Goal: Task Accomplishment & Management: Complete application form

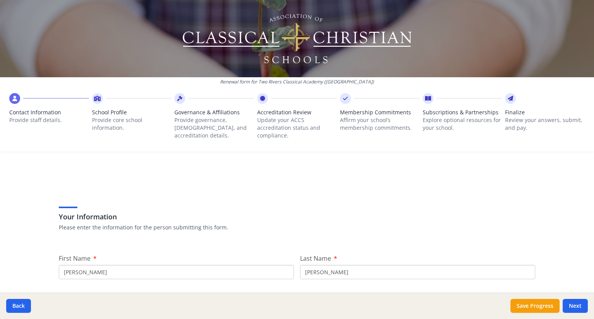
drag, startPoint x: 164, startPoint y: 205, endPoint x: 11, endPoint y: 182, distance: 155.3
click at [10, 189] on div "Renewal form for Two Rivers Classical Academy ([GEOGRAPHIC_DATA]) Contact Infor…" at bounding box center [297, 159] width 594 height 319
type input "[PERSON_NAME]"
click at [348, 265] on input "[PERSON_NAME]" at bounding box center [417, 272] width 235 height 14
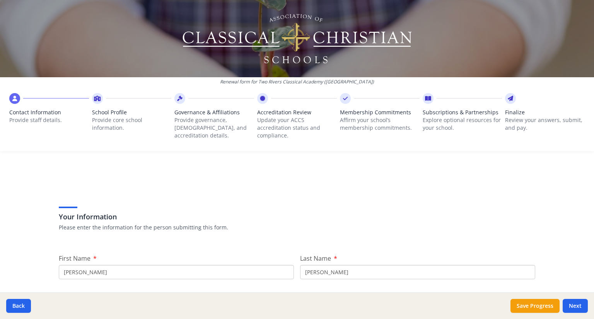
click at [348, 265] on input "[PERSON_NAME]" at bounding box center [417, 272] width 235 height 14
type input "[PERSON_NAME]"
click at [262, 303] on input "[PERSON_NAME][EMAIL_ADDRESS][PERSON_NAME][DOMAIN_NAME]" at bounding box center [297, 310] width 476 height 14
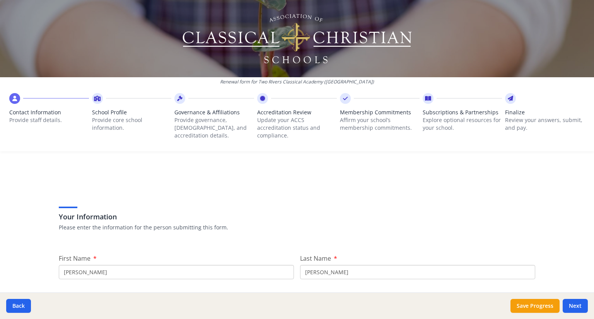
type input "[EMAIL_ADDRESS][DOMAIN_NAME]"
click at [579, 308] on button "Next" at bounding box center [575, 306] width 25 height 14
type input "[PHONE_NUMBER]"
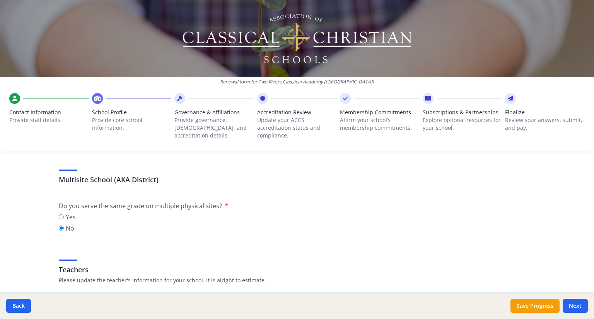
scroll to position [387, 0]
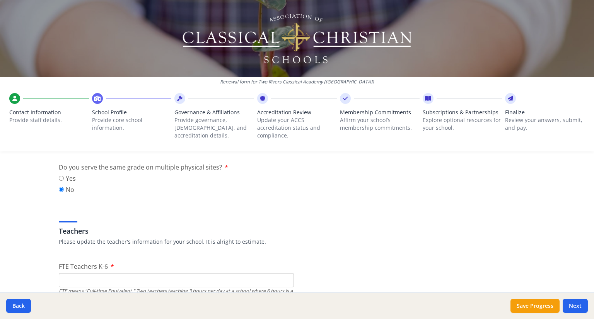
click at [200, 273] on input "FTE Teachers K-6" at bounding box center [176, 280] width 235 height 14
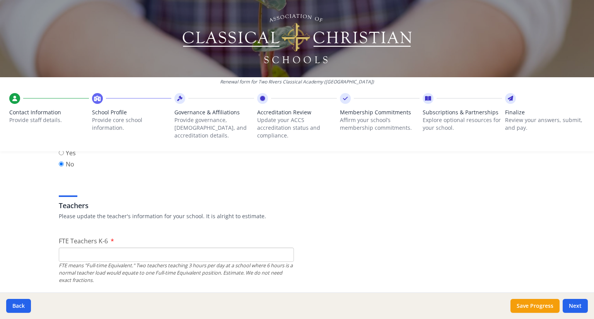
scroll to position [425, 0]
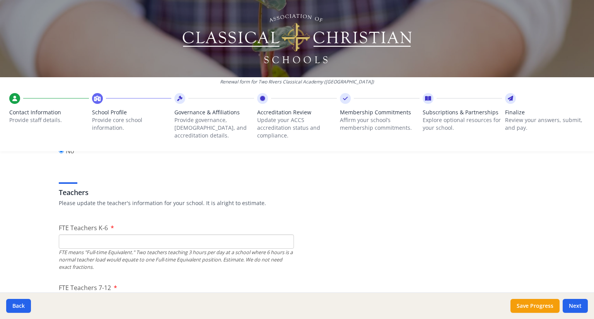
click at [213, 295] on input "FTE Teachers 7-12" at bounding box center [176, 302] width 235 height 14
click at [136, 235] on input "FTE Teachers K-6" at bounding box center [176, 242] width 235 height 14
type input "17"
click at [147, 295] on input "FTE Teachers 7-12" at bounding box center [176, 302] width 235 height 14
drag, startPoint x: 119, startPoint y: 233, endPoint x: 131, endPoint y: 217, distance: 19.6
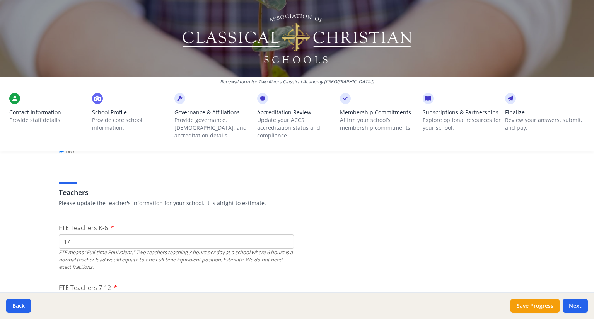
click at [125, 295] on input "FTE Teachers 7-12" at bounding box center [176, 302] width 235 height 14
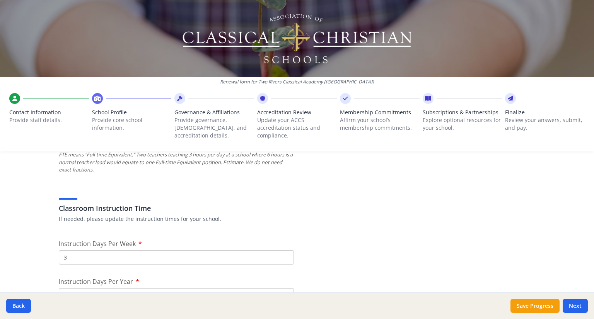
scroll to position [619, 0]
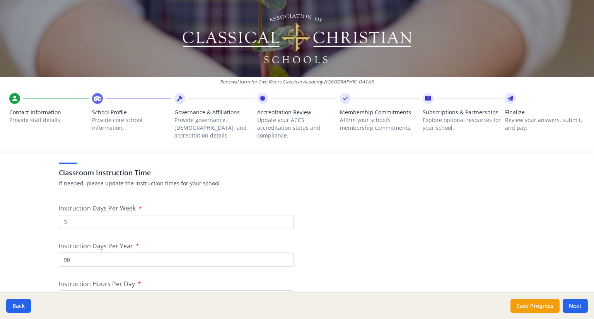
type input "8"
drag, startPoint x: 130, startPoint y: 232, endPoint x: 22, endPoint y: 231, distance: 107.9
click at [22, 231] on div "Renewal form for Two Rivers Classical Academy ([GEOGRAPHIC_DATA]) Contact Infor…" at bounding box center [297, 159] width 594 height 319
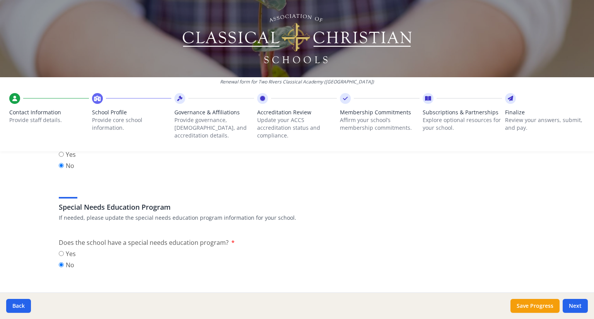
scroll to position [889, 0]
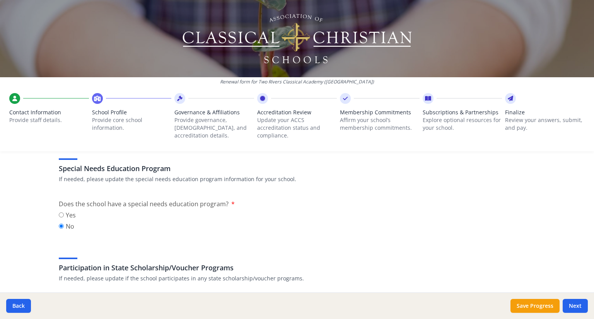
type input "7"
click at [59, 312] on input "Yes" at bounding box center [61, 314] width 5 height 5
radio input "true"
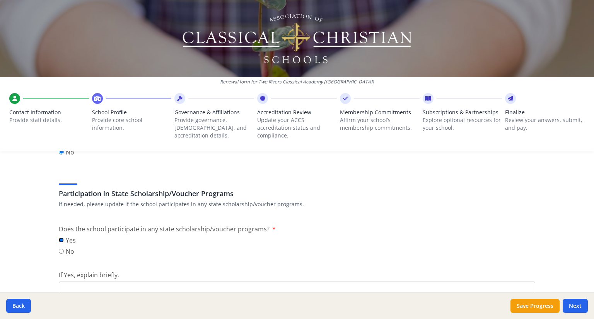
scroll to position [1005, 0]
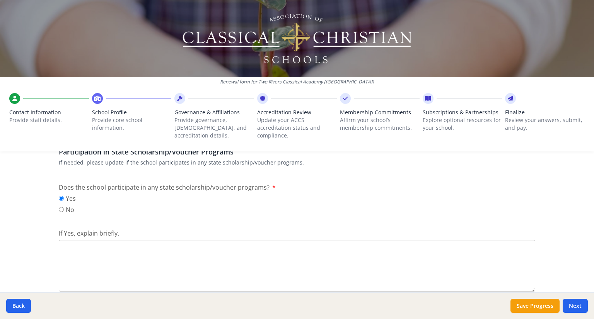
click at [144, 240] on textarea "If Yes, explain briefly." at bounding box center [297, 266] width 476 height 52
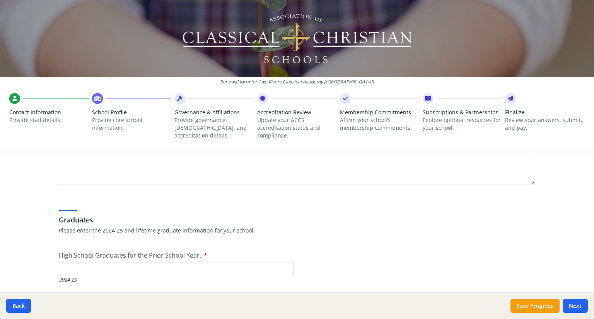
scroll to position [1121, 0]
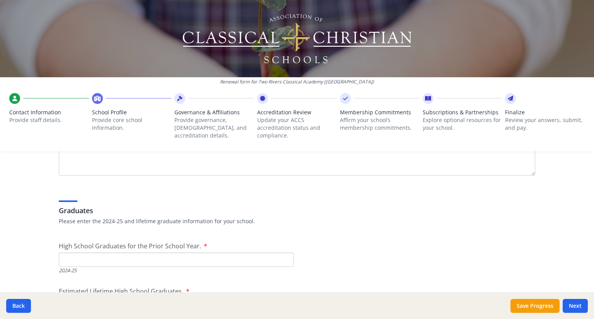
type textarea "[US_STATE] has an ESA program that parents can participate in where the money t…"
click at [123, 253] on input "High School Graduates for the Prior School Year." at bounding box center [176, 260] width 235 height 14
type input "5"
click at [220, 298] on input "Estimated Lifetime High School Graduates." at bounding box center [176, 305] width 235 height 14
type input "5"
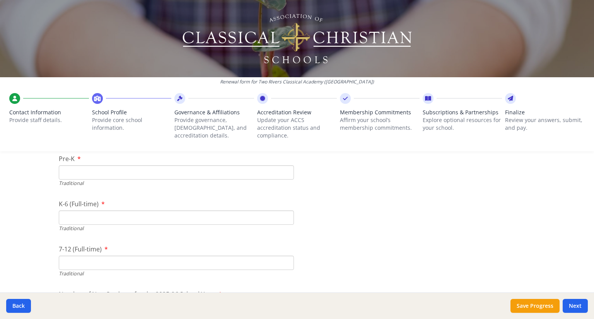
scroll to position [1663, 0]
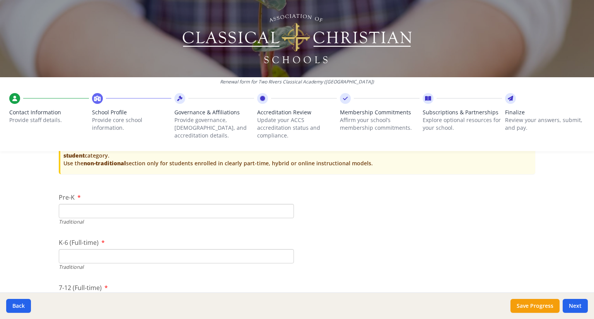
click at [136, 204] on input "Pre-K" at bounding box center [176, 211] width 235 height 14
type input "0"
click at [67, 249] on input "K-6 (Full-time)" at bounding box center [176, 256] width 235 height 14
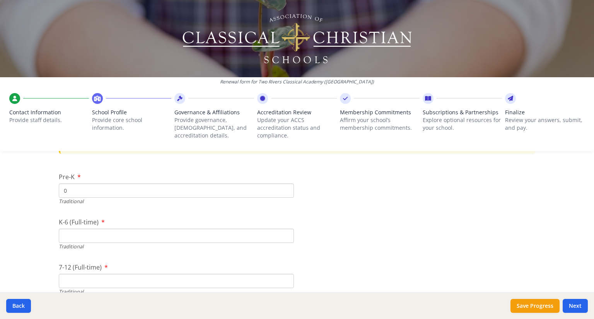
scroll to position [1701, 0]
type input "0"
click at [70, 256] on input "7-12 (Full-time)" at bounding box center [176, 263] width 235 height 14
type input "0"
click at [83, 301] on input "Number of New Students for the 2025-26 School Year." at bounding box center [176, 308] width 235 height 14
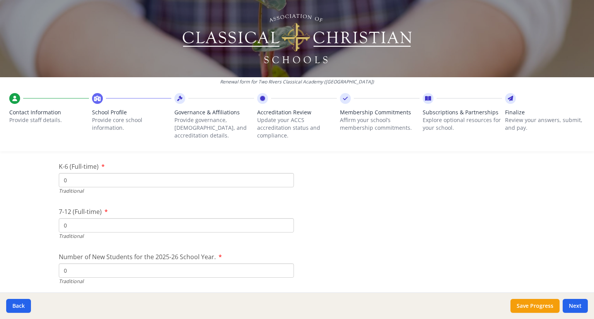
scroll to position [1856, 0]
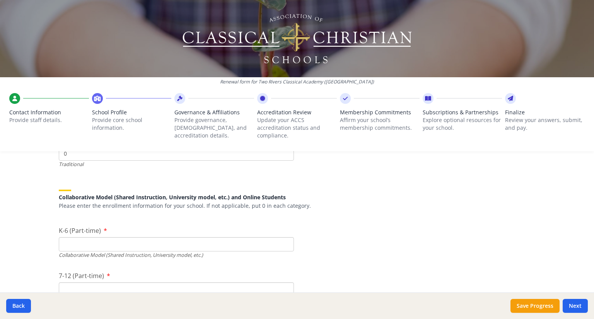
type input "0"
click at [96, 237] on input "K-6 (Part-time)" at bounding box center [176, 244] width 235 height 14
type input "182"
click at [133, 283] on input "7-12 (Part-time)" at bounding box center [176, 290] width 235 height 14
type input "106"
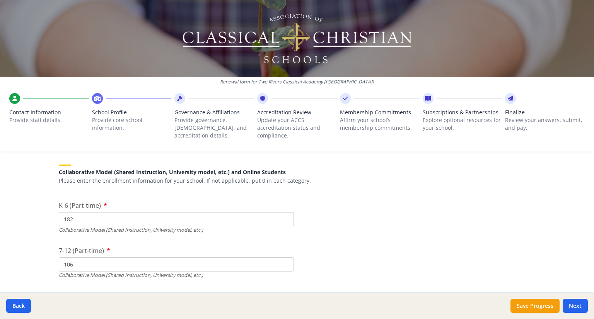
scroll to position [1895, 0]
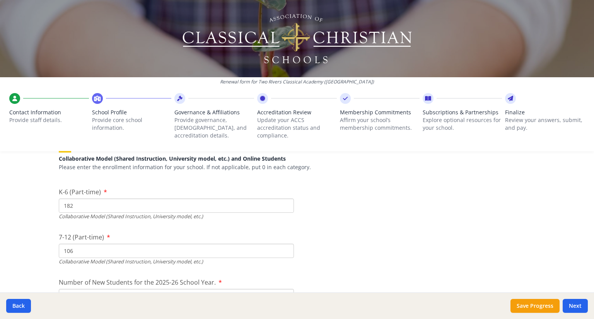
click at [86, 289] on input "Number of New Students for the 2025-26 School Year." at bounding box center [176, 296] width 235 height 14
type input "55"
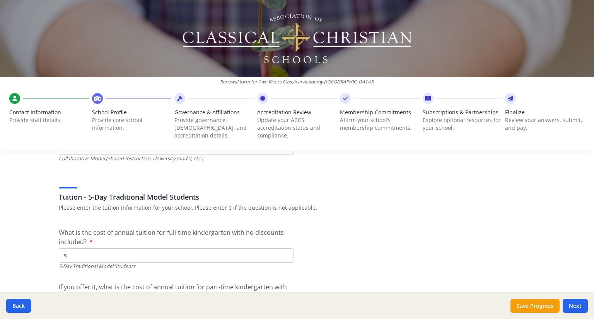
scroll to position [2049, 0]
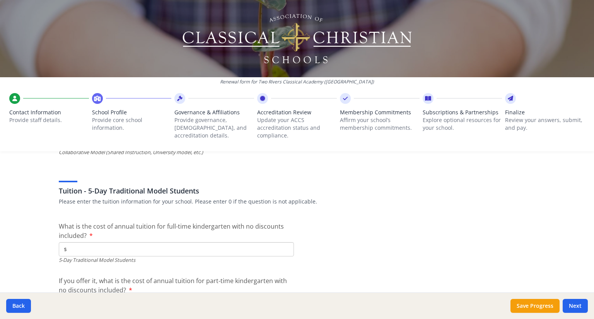
click at [171, 242] on input "$" at bounding box center [176, 249] width 235 height 14
type input "$0"
click at [176, 297] on input "$" at bounding box center [176, 304] width 235 height 14
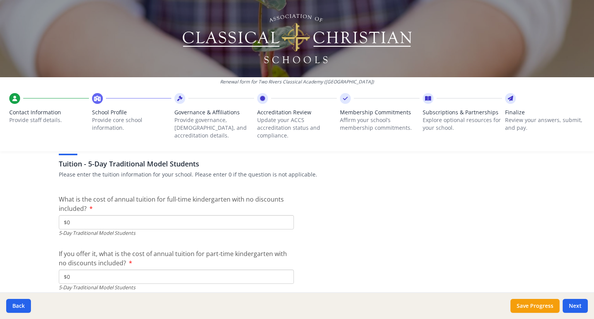
scroll to position [2088, 0]
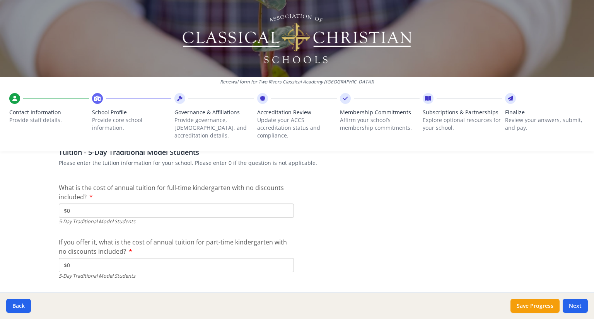
type input "$0"
click at [176, 304] on input "$" at bounding box center [176, 311] width 235 height 14
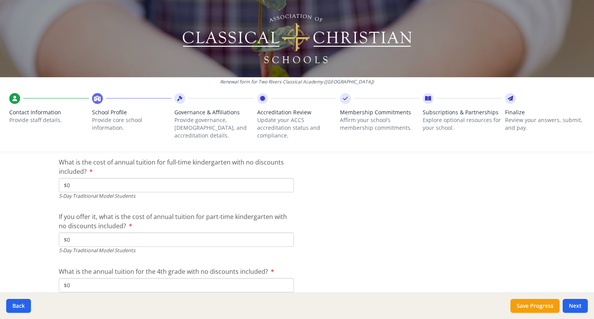
scroll to position [2127, 0]
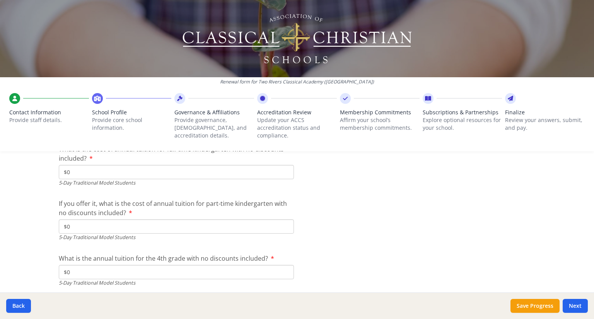
type input "$0"
click at [178, 311] on input "$" at bounding box center [176, 318] width 235 height 14
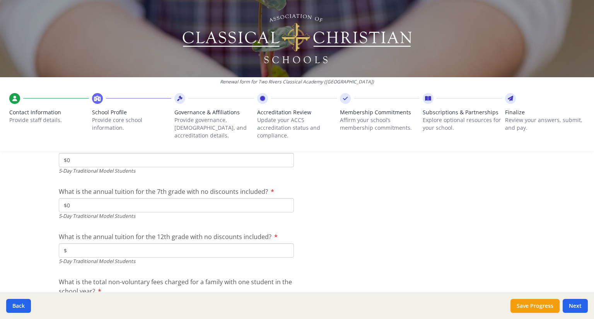
scroll to position [2243, 0]
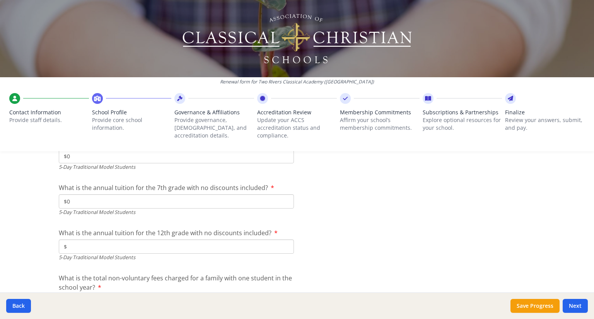
type input "$0"
click at [190, 240] on input "$" at bounding box center [176, 247] width 235 height 14
type input "$0"
click at [163, 294] on input "$" at bounding box center [176, 301] width 235 height 14
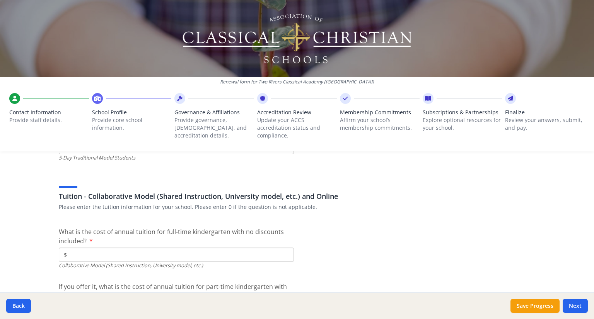
scroll to position [2397, 0]
type input "$0"
click at [160, 247] on input "$" at bounding box center [176, 254] width 235 height 14
type input "$8 000"
click at [174, 302] on input "$" at bounding box center [176, 309] width 235 height 14
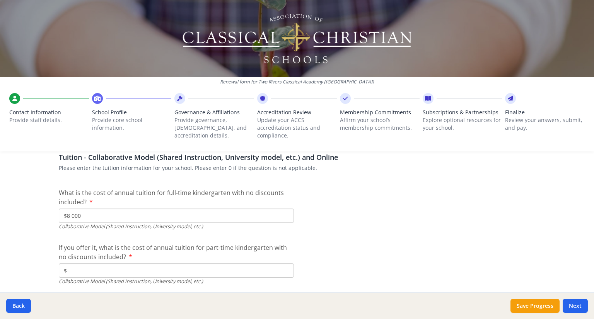
scroll to position [2475, 0]
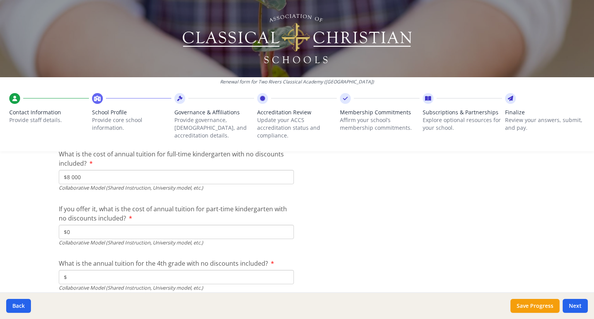
type input "$0"
click at [146, 270] on input "$" at bounding box center [176, 277] width 235 height 14
type input "$8 000"
click at [193, 316] on input "$" at bounding box center [176, 323] width 235 height 14
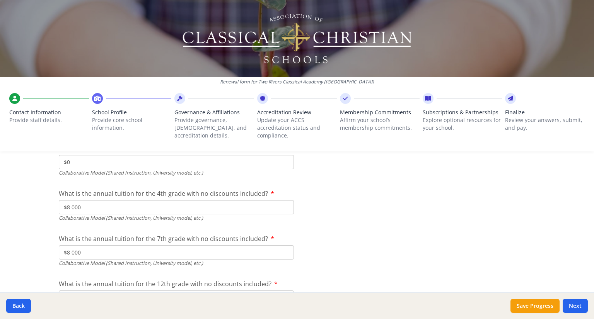
scroll to position [2552, 0]
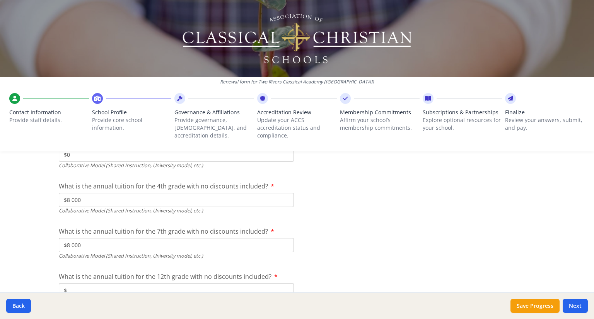
type input "$8 000"
click at [174, 283] on input "$" at bounding box center [176, 290] width 235 height 14
type input "$8 000"
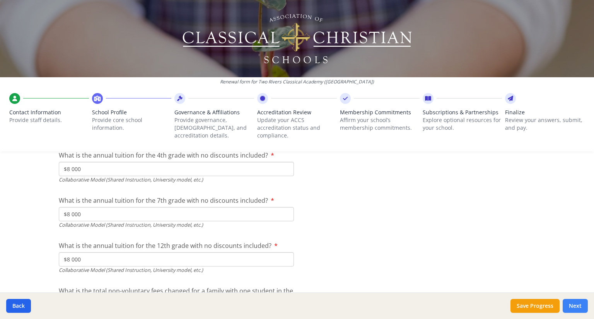
type input "$1 000"
click at [572, 308] on button "Next" at bounding box center [575, 306] width 25 height 14
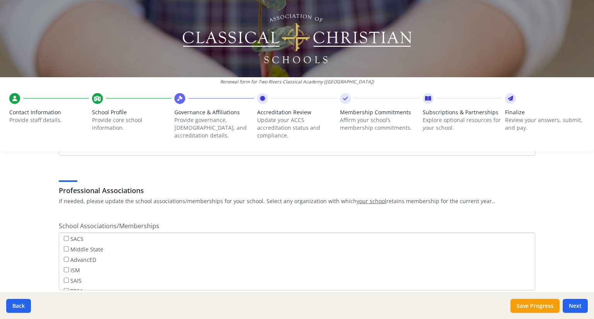
scroll to position [61, 0]
click at [582, 309] on button "Next" at bounding box center [575, 306] width 25 height 14
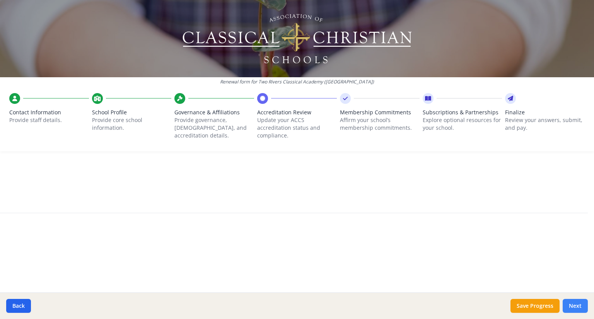
scroll to position [0, 0]
click at [585, 306] on button "Next" at bounding box center [575, 306] width 25 height 14
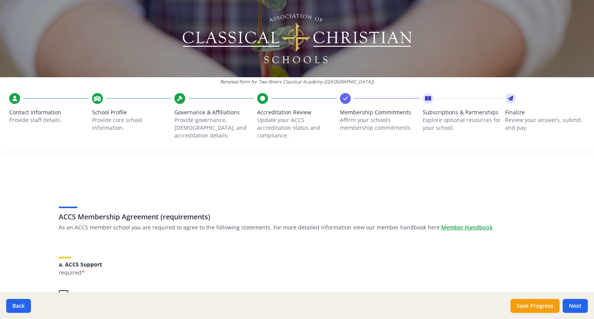
click at [61, 285] on label "Our school supports the work and mission of the ACCS." at bounding box center [146, 293] width 175 height 17
click at [0, 0] on input "Our school supports the work and mission of the ACCS." at bounding box center [0, 0] width 0 height 0
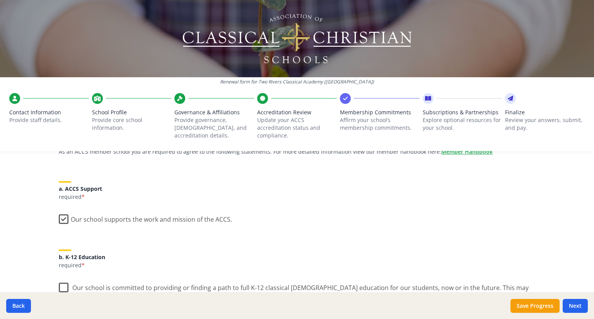
scroll to position [77, 0]
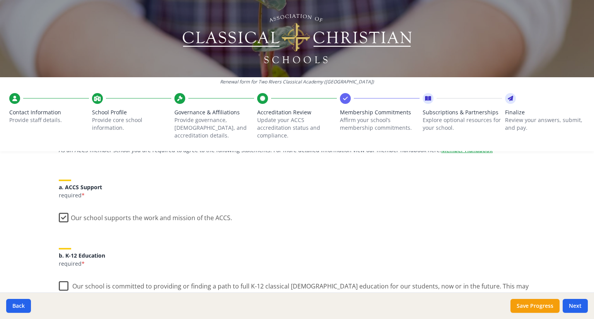
click at [61, 276] on label "Our school is committed to providing or finding a path to full K-12 classical […" at bounding box center [297, 289] width 476 height 26
click at [0, 0] on input "Our school is committed to providing or finding a path to full K-12 classical […" at bounding box center [0, 0] width 0 height 0
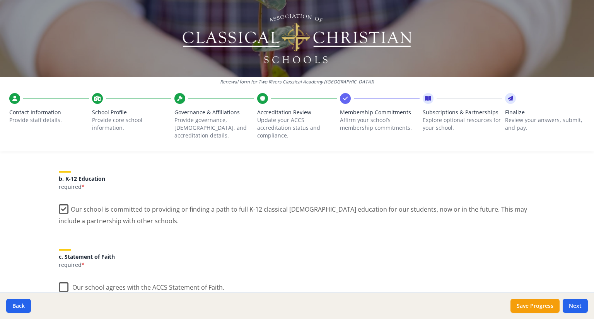
scroll to position [155, 0]
click at [60, 277] on label "Our school agrees with the ACCS Statement of Faith." at bounding box center [142, 285] width 166 height 17
click at [0, 0] on input "Our school agrees with the ACCS Statement of Faith." at bounding box center [0, 0] width 0 height 0
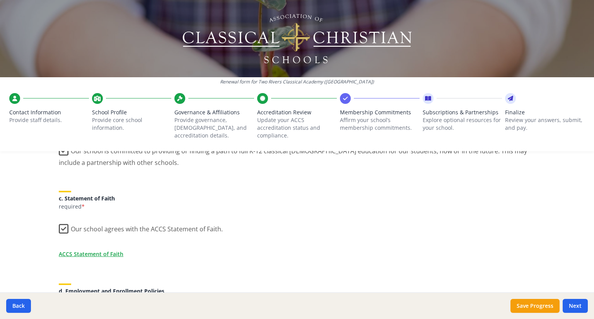
scroll to position [232, 0]
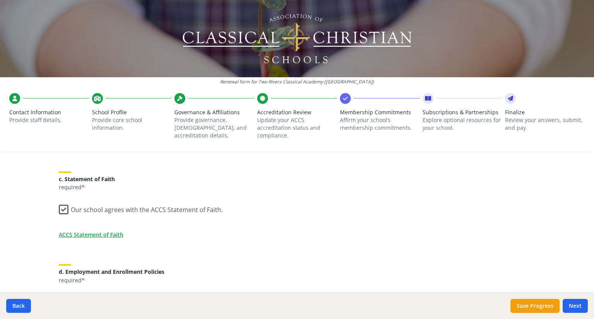
click at [61, 293] on label "Our school will not explicitly endorse unbiblical family relationships or impli…" at bounding box center [297, 306] width 476 height 26
click at [0, 0] on input "Our school will not explicitly endorse unbiblical family relationships or impli…" at bounding box center [0, 0] width 0 height 0
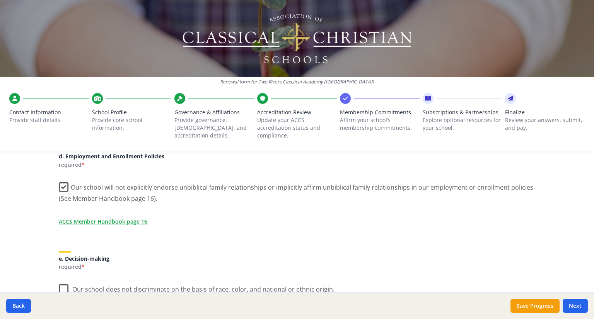
scroll to position [348, 0]
click at [59, 279] on label "Our school does not discriminate on the basis of race, color, and national or e…" at bounding box center [197, 287] width 276 height 17
click at [0, 0] on input "Our school does not discriminate on the basis of race, color, and national or e…" at bounding box center [0, 0] width 0 height 0
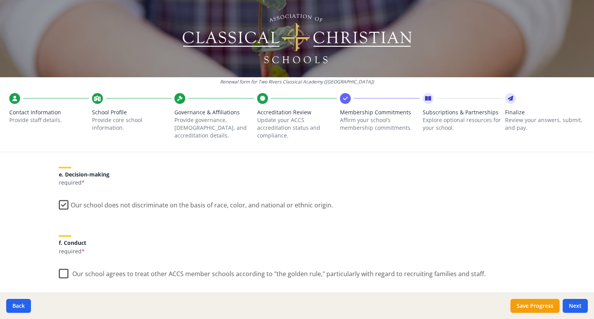
scroll to position [464, 0]
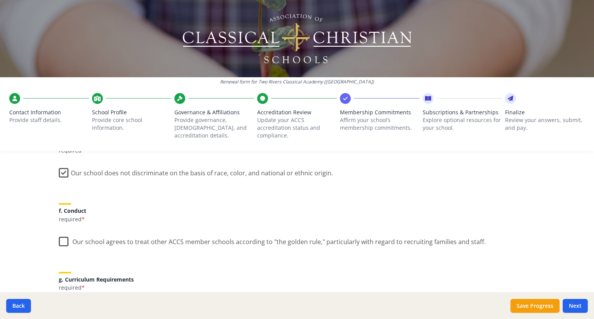
click at [60, 232] on label "Our school agrees to treat other ACCS member schools according to "the golden r…" at bounding box center [272, 240] width 427 height 17
click at [0, 0] on input "Our school agrees to treat other ACCS member schools according to "the golden r…" at bounding box center [0, 0] width 0 height 0
click at [60, 300] on label "In the grades we serve, our school will conform to the Trivium, as well as prov…" at bounding box center [297, 313] width 476 height 26
click at [0, 0] on input "In the grades we serve, our school will conform to the Trivium, as well as prov…" at bounding box center [0, 0] width 0 height 0
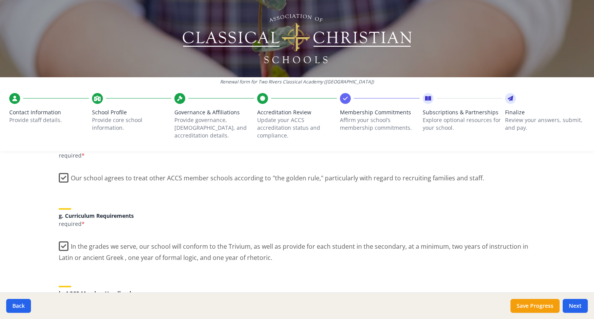
scroll to position [541, 0]
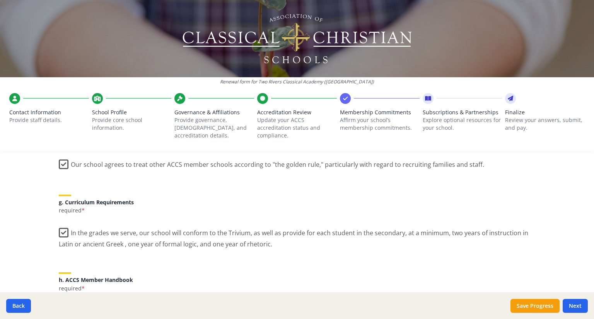
click at [59, 301] on label "We have received and will comply with the terms for ACCS Membership as indicate…" at bounding box center [235, 309] width 352 height 17
click at [0, 0] on input "We have received and will comply with the terms for ACCS Membership as indicate…" at bounding box center [0, 0] width 0 height 0
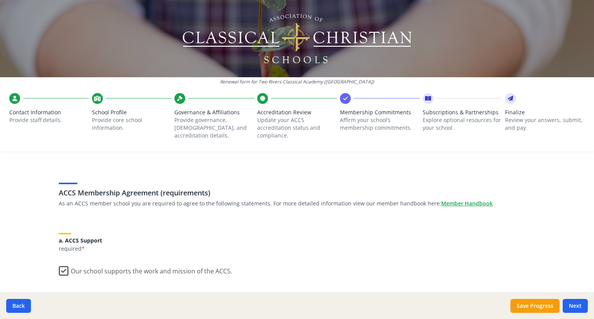
scroll to position [0, 0]
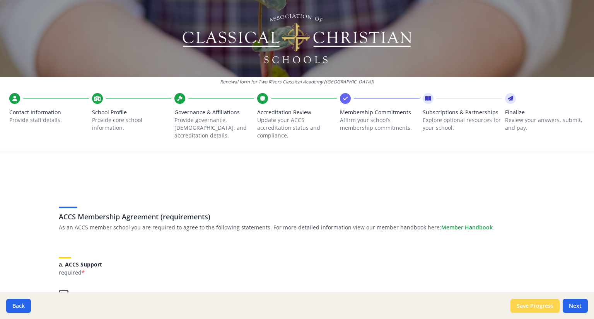
click at [543, 306] on button "Save Progress" at bounding box center [534, 306] width 49 height 14
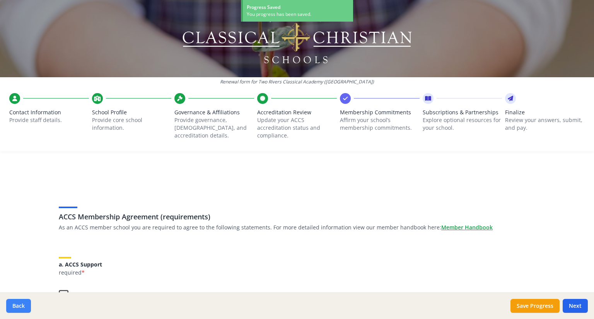
click at [20, 309] on button "Back" at bounding box center [18, 306] width 25 height 14
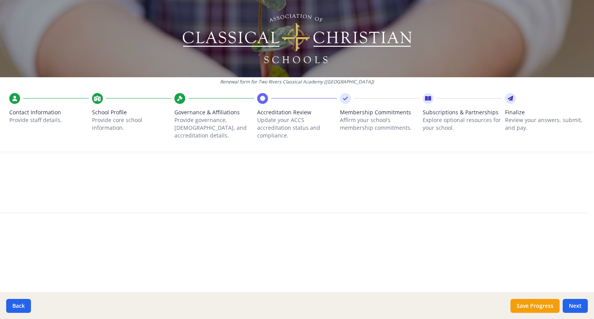
click at [287, 116] on p "Update your ACCS accreditation status and compliance." at bounding box center [297, 127] width 80 height 23
click at [576, 308] on button "Next" at bounding box center [575, 306] width 25 height 14
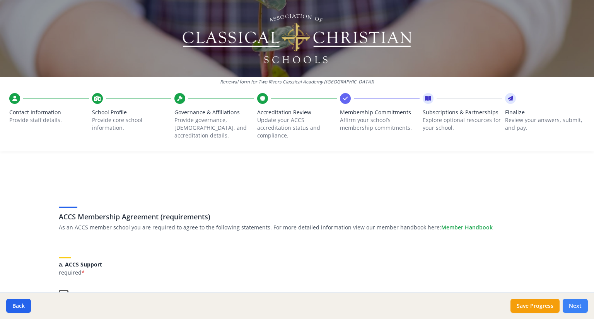
click at [576, 308] on button "Next" at bounding box center [575, 306] width 25 height 14
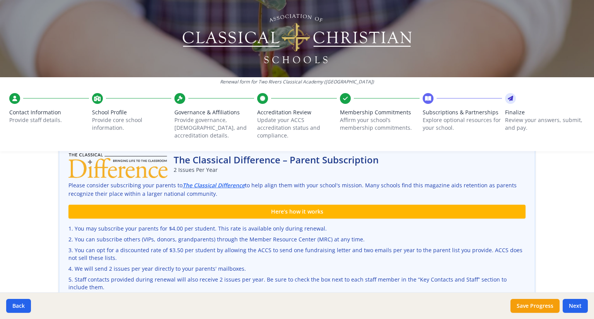
scroll to position [232, 0]
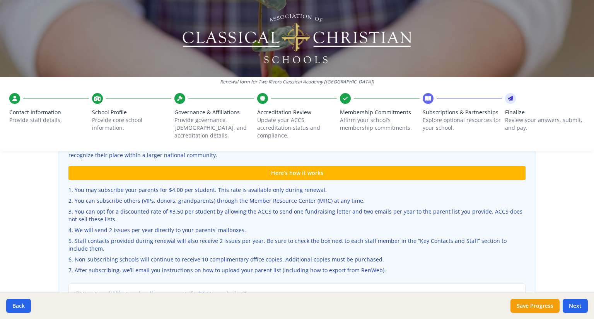
click at [75, 319] on input "No. We do not wish to subscribe parents to The Classical Difference ." at bounding box center [77, 322] width 5 height 5
radio input "true"
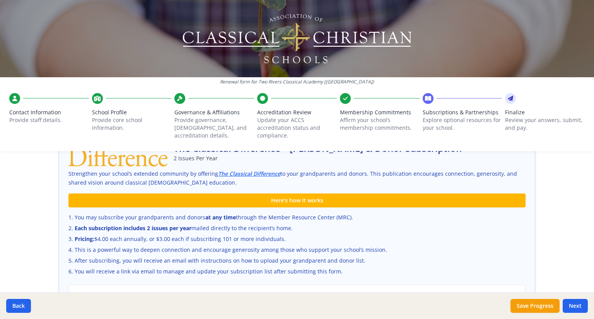
scroll to position [464, 0]
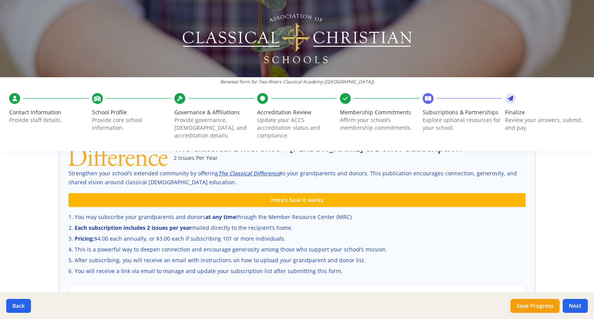
click at [79, 305] on label "No. I would not like to subscribe my grandparents and donors." at bounding box center [297, 309] width 444 height 8
click at [79, 307] on input "No. I would not like to subscribe my grandparents and donors." at bounding box center [77, 309] width 5 height 5
radio input "true"
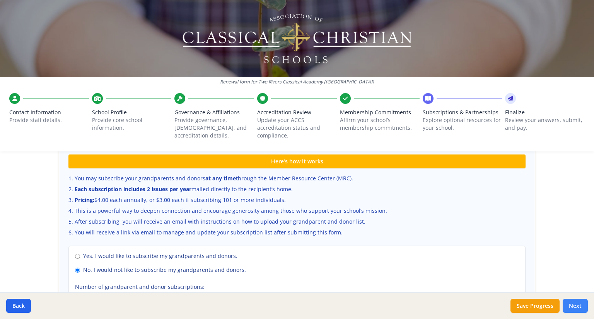
click at [569, 303] on button "Next" at bounding box center [575, 306] width 25 height 14
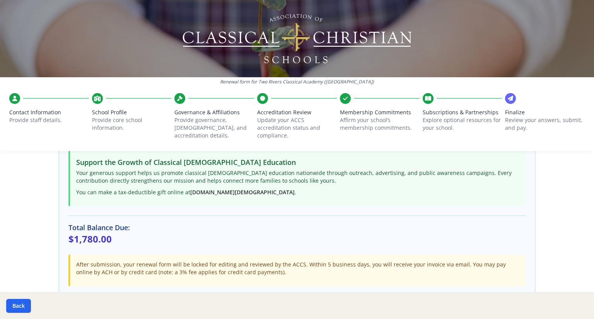
scroll to position [177, 0]
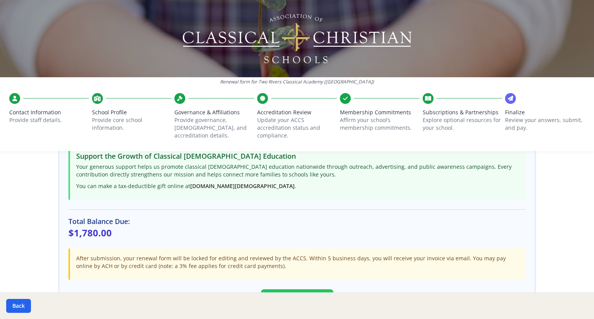
click at [308, 290] on button "Submit Renewal" at bounding box center [297, 300] width 72 height 20
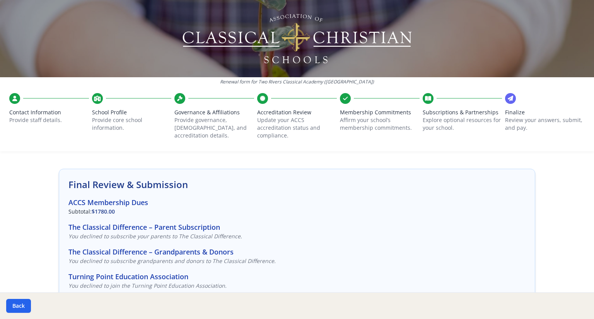
scroll to position [0, 0]
